Goal: Task Accomplishment & Management: Manage account settings

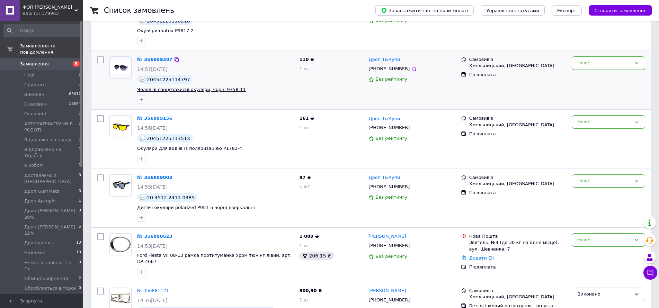
scroll to position [138, 0]
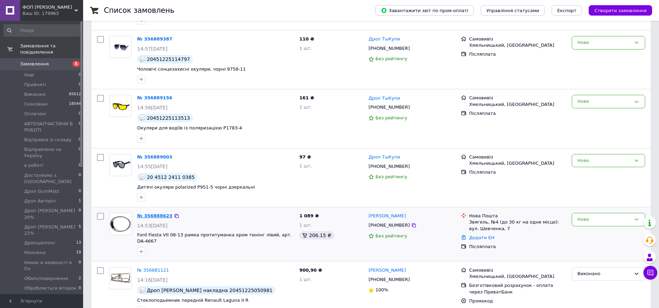
click at [155, 215] on link "№ 356888623" at bounding box center [154, 215] width 35 height 5
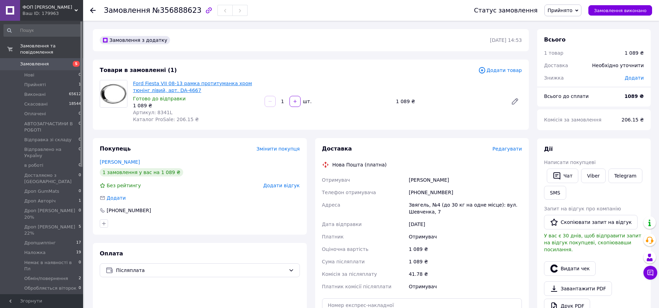
click at [144, 83] on link "Ford Fiesta VII 08-13 рамка протитуманка хром тюнінг лівий, арт. DA-4667" at bounding box center [192, 87] width 119 height 12
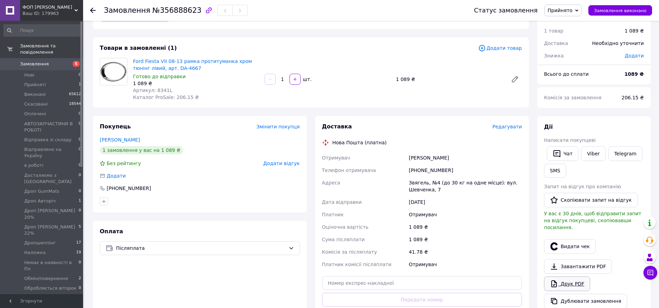
scroll to position [35, 0]
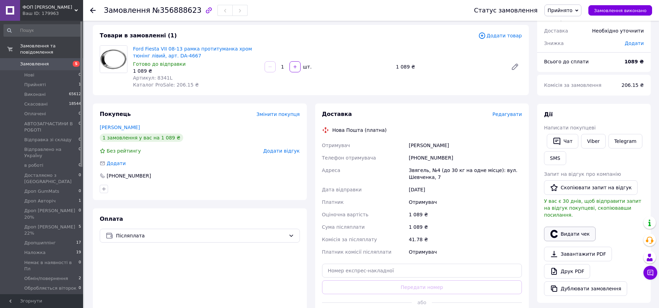
click at [561, 229] on button "Видати чек" at bounding box center [570, 234] width 52 height 15
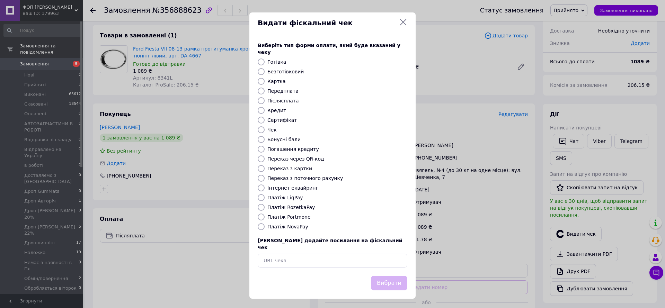
click at [260, 225] on input "Платіж NovaPay" at bounding box center [261, 226] width 7 height 7
radio input "true"
click at [382, 277] on button "Вибрати" at bounding box center [389, 283] width 36 height 15
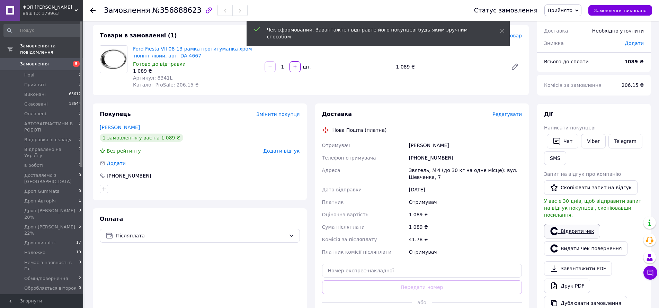
click at [565, 227] on link "Відкрити чек" at bounding box center [572, 231] width 56 height 15
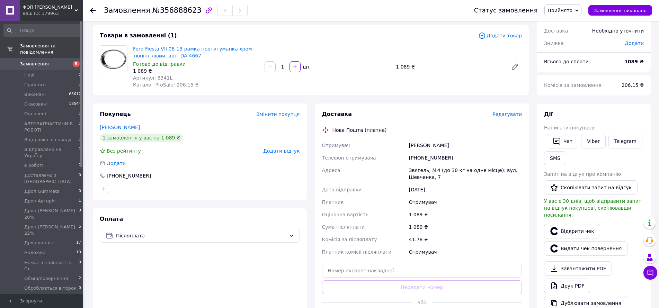
scroll to position [0, 0]
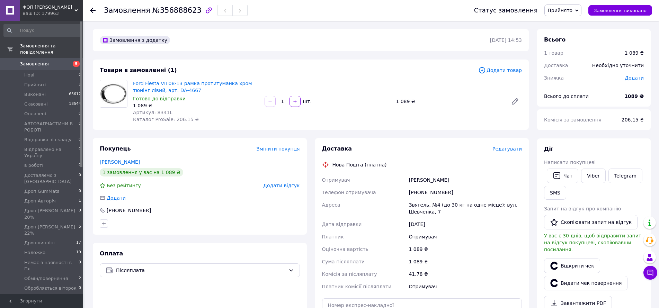
click at [168, 11] on span "№356888623" at bounding box center [176, 10] width 49 height 8
copy span "356888623"
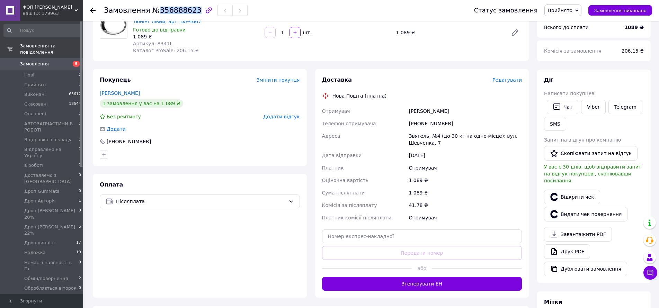
scroll to position [138, 0]
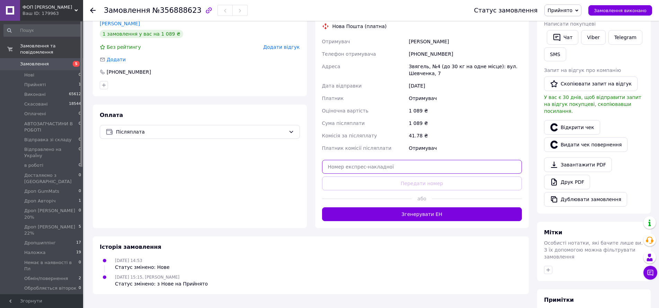
paste input "20451225152274"
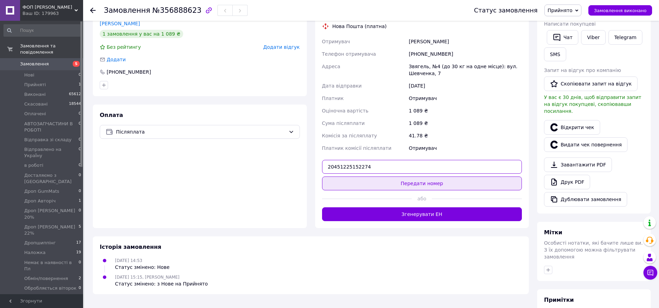
type input "20451225152274"
click at [378, 180] on button "Передати номер" at bounding box center [422, 184] width 200 height 14
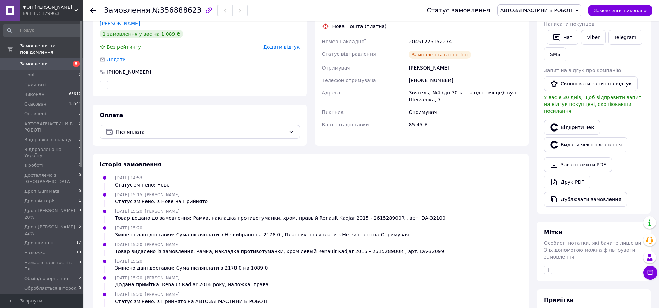
scroll to position [132, 0]
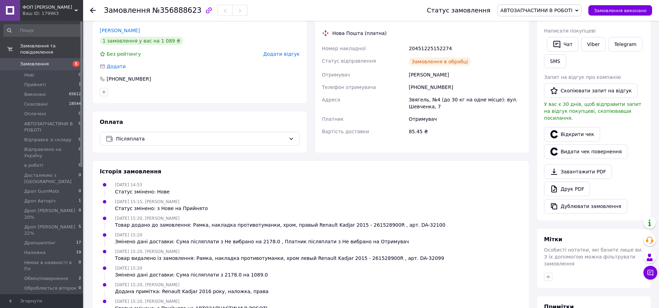
click at [538, 12] on span "АВТОЗАПЧАСТИНИ В РОБОТІ" at bounding box center [536, 11] width 72 height 6
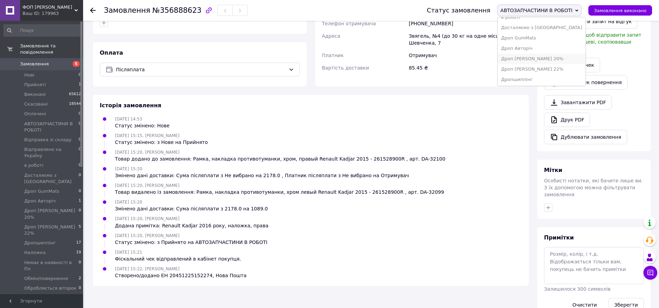
scroll to position [104, 0]
click at [525, 56] on li "Наложка" at bounding box center [542, 55] width 88 height 10
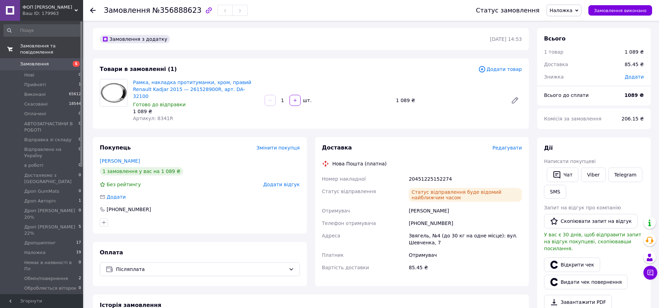
scroll to position [0, 0]
click at [34, 45] on span "Замовлення та повідомлення" at bounding box center [51, 49] width 63 height 12
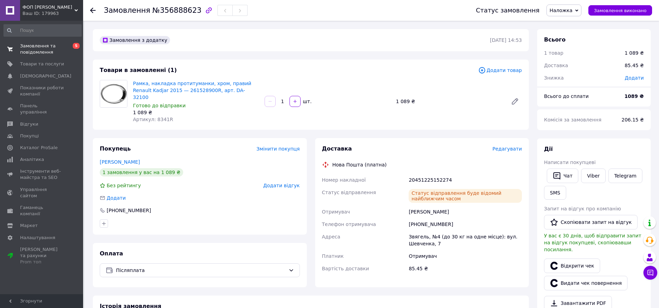
click at [33, 50] on span "Замовлення та повідомлення" at bounding box center [42, 49] width 44 height 12
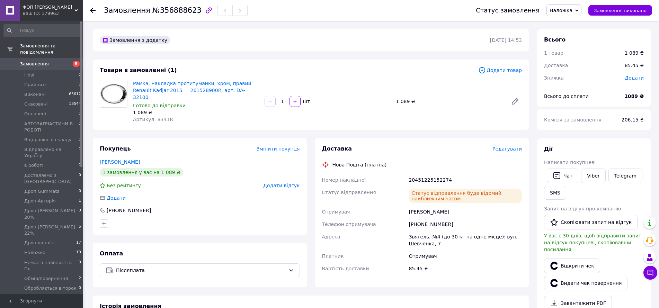
click at [30, 61] on span "Замовлення" at bounding box center [34, 64] width 29 height 6
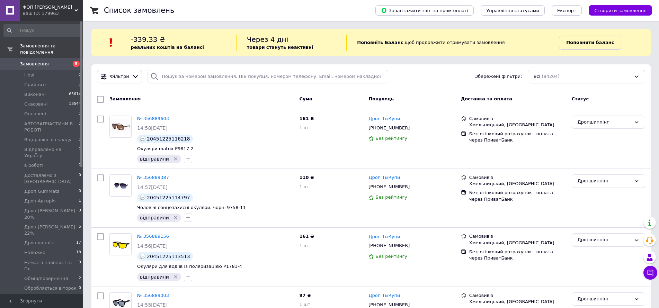
click at [576, 42] on b "Поповнити баланс" at bounding box center [590, 42] width 48 height 5
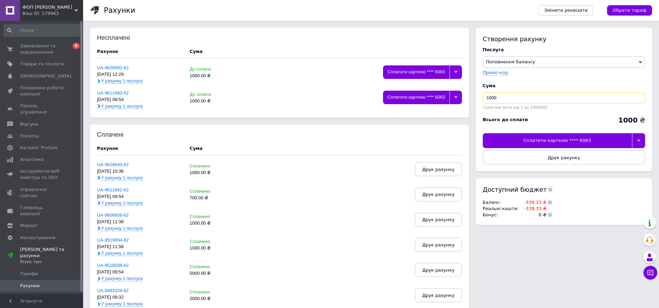
click at [487, 99] on input "1000" at bounding box center [564, 97] width 162 height 11
type input "3000"
click at [640, 141] on div at bounding box center [639, 140] width 14 height 15
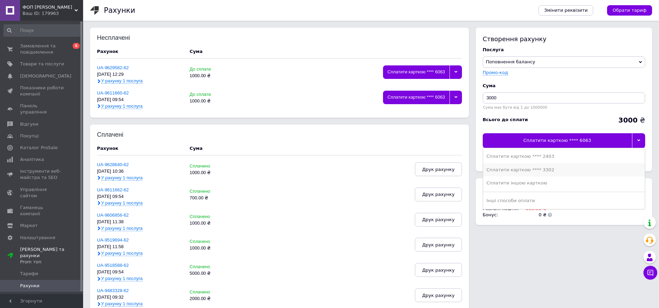
click at [541, 170] on div "Сплатити карткою **** 3302" at bounding box center [563, 170] width 155 height 6
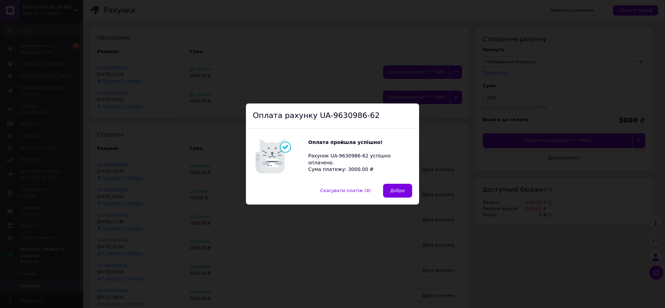
click at [542, 268] on div "Оплата рахунку UA-9630986-62 Оплата пройшла успішно! Рахунок UA-9630986-62 успі…" at bounding box center [332, 154] width 665 height 308
click at [392, 193] on span "Добре" at bounding box center [397, 190] width 15 height 5
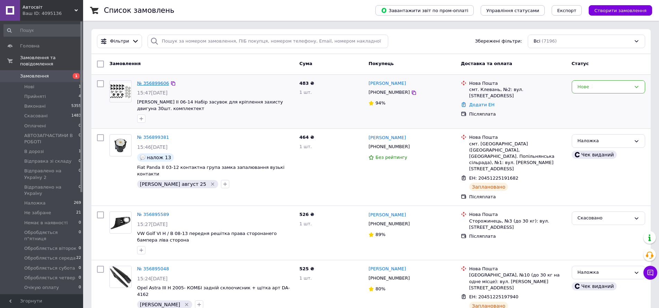
click at [154, 84] on link "№ 356899606" at bounding box center [153, 83] width 32 height 5
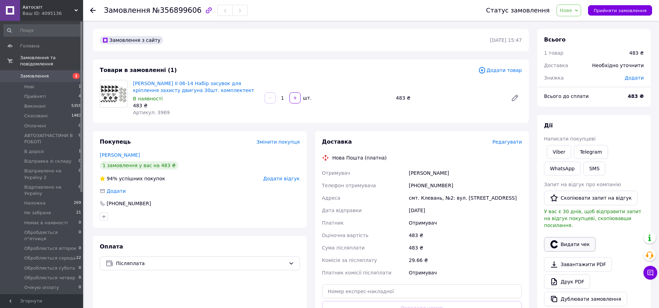
click at [563, 239] on button "Видати чек" at bounding box center [570, 244] width 52 height 15
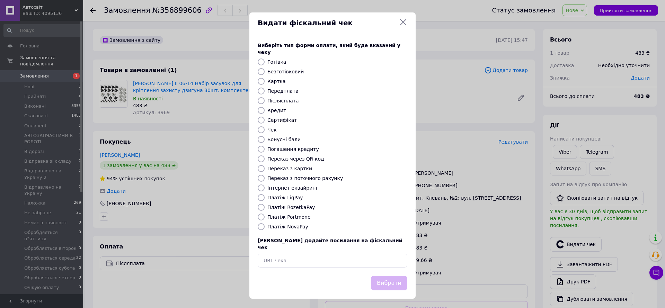
drag, startPoint x: 260, startPoint y: 226, endPoint x: 348, endPoint y: 268, distance: 97.2
click at [261, 226] on input "Платіж NovaPay" at bounding box center [261, 226] width 7 height 7
radio input "true"
click at [375, 276] on button "Вибрати" at bounding box center [389, 283] width 36 height 15
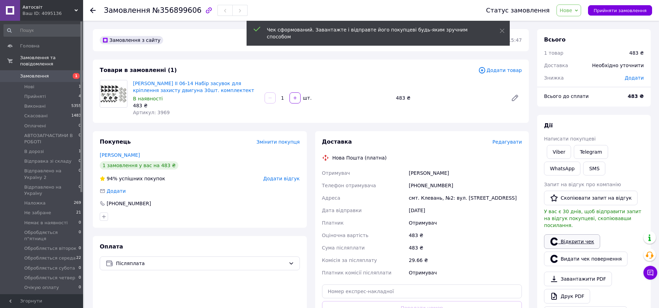
click at [564, 236] on link "Відкрити чек" at bounding box center [572, 241] width 56 height 15
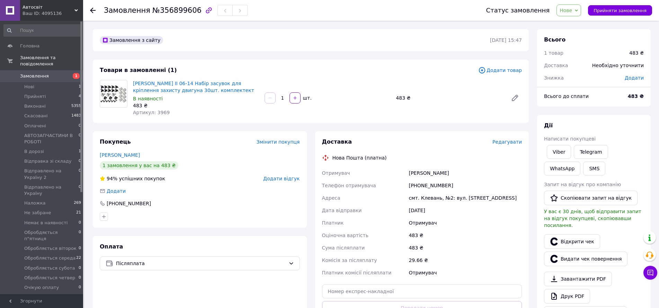
click at [163, 11] on span "№356899606" at bounding box center [176, 10] width 49 height 8
copy span "356899606"
